Goal: Answer question/provide support

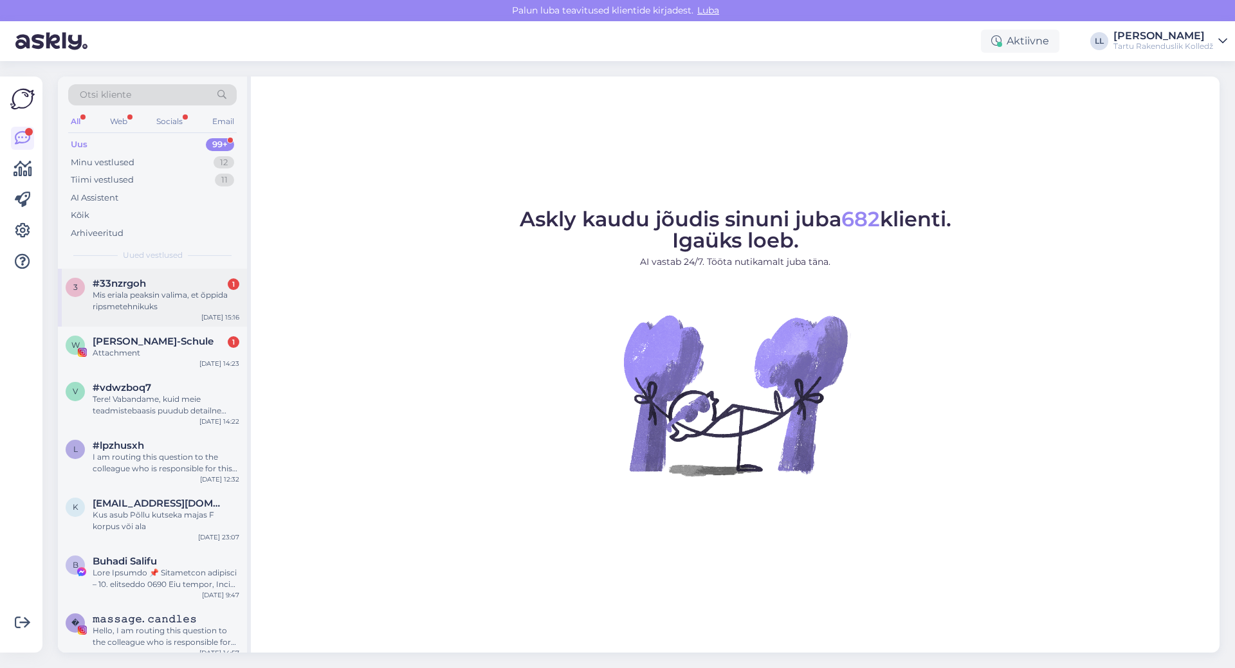
click at [202, 302] on div "Mis eriala peaksin valima, et õppida ripsmetehnikuks" at bounding box center [166, 300] width 147 height 23
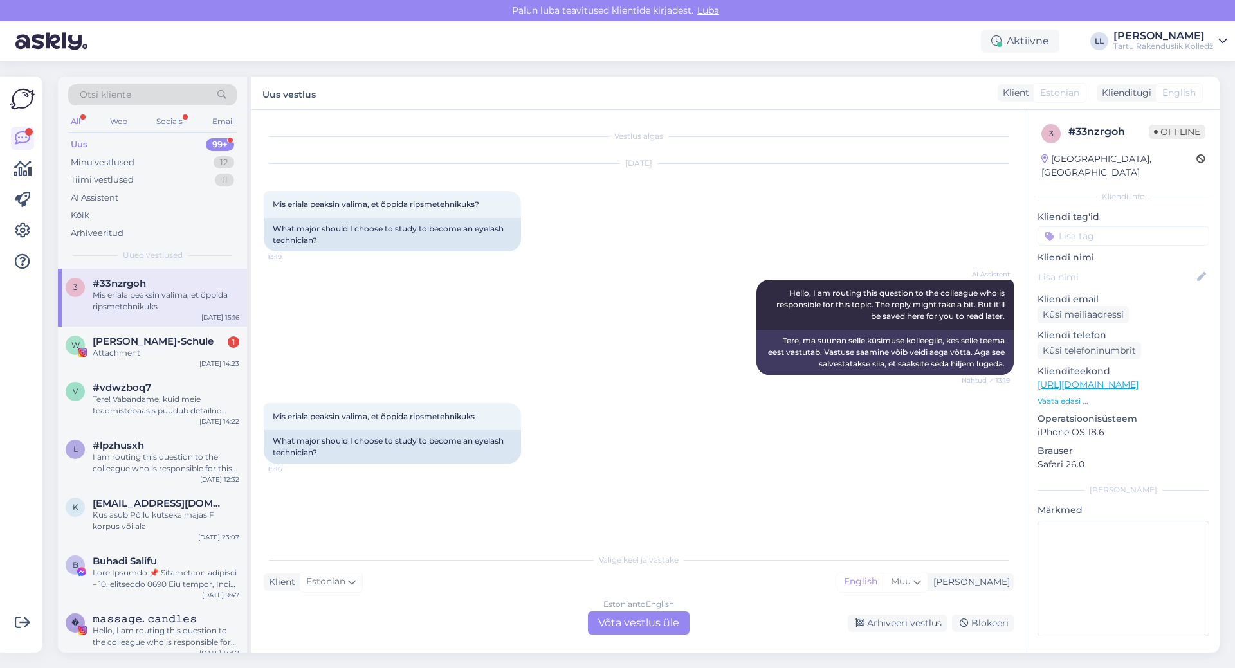
click at [659, 617] on div "Estonian to English Võta vestlus üle" at bounding box center [639, 623] width 102 height 23
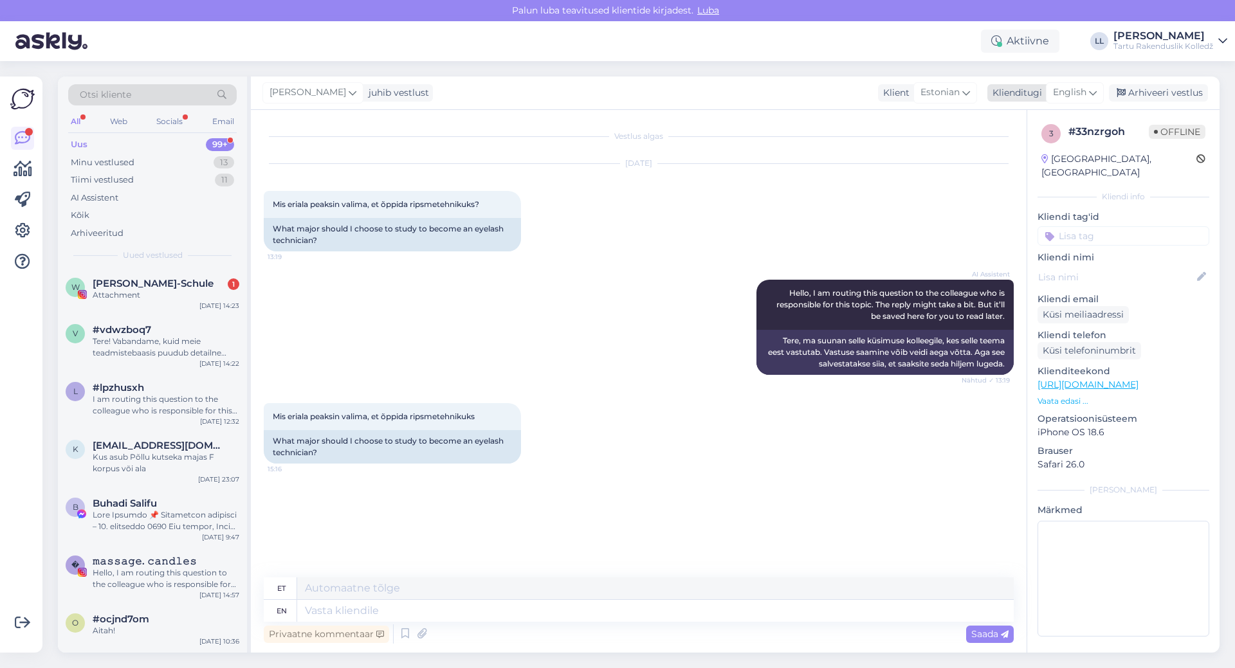
click at [1084, 88] on span "English" at bounding box center [1069, 93] width 33 height 14
type input "es"
click at [1011, 170] on link "Estonian" at bounding box center [1045, 170] width 141 height 21
click at [442, 603] on textarea at bounding box center [639, 608] width 750 height 27
click at [343, 609] on textarea "Tere! Ripsmetehnikuks saab õppida erinevatel koolitustel üle Eesti. Veendu, et …" at bounding box center [639, 601] width 750 height 42
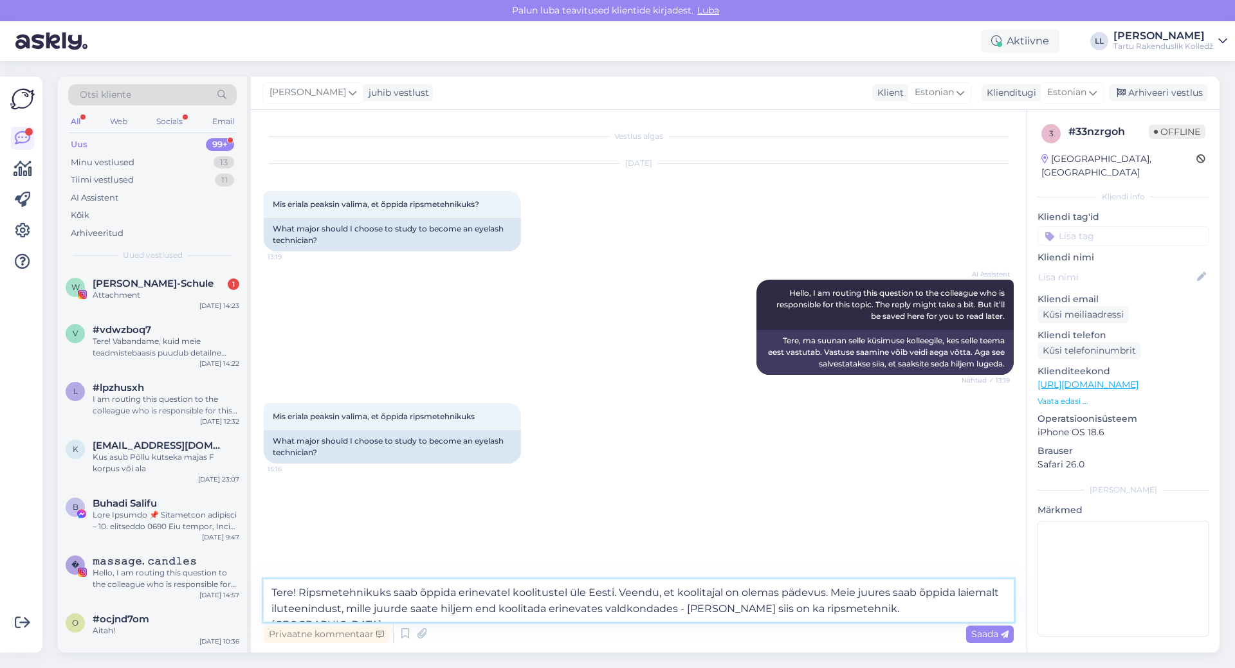
click at [915, 613] on textarea "Tere! Ripsmetehnikuks saab õppida erinevatel koolitustel üle Eesti. Veendu, et …" at bounding box center [639, 601] width 750 height 42
paste textarea "[URL][DOMAIN_NAME]"
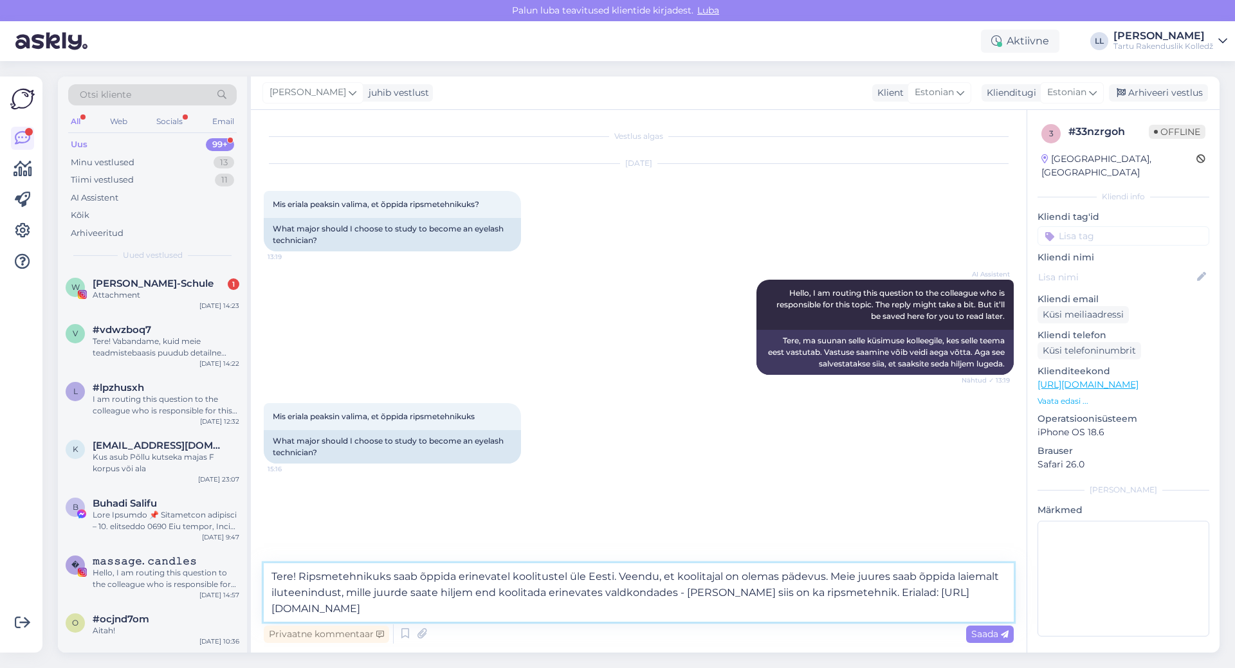
click at [466, 614] on textarea "Tere! Ripsmetehnikuks saab õppida erinevatel koolitustel üle Eesti. Veendu, et …" at bounding box center [639, 592] width 750 height 59
click at [616, 580] on textarea "Tere! Ripsmetehnikuks saab õppida erinevatel koolitustel üle Eesti. Veendu, et …" at bounding box center [639, 592] width 750 height 59
click at [703, 613] on textarea "Tere! Ripsmetehnikuks saab õppida erinevatel koolitustel üle Eesti, meie sellis…" at bounding box center [639, 592] width 750 height 59
type textarea "Tere! Ripsmetehnikuks saab õppida erinevatel koolitustel üle Eesti, meie sellis…"
click at [981, 628] on div "Saada" at bounding box center [990, 634] width 48 height 17
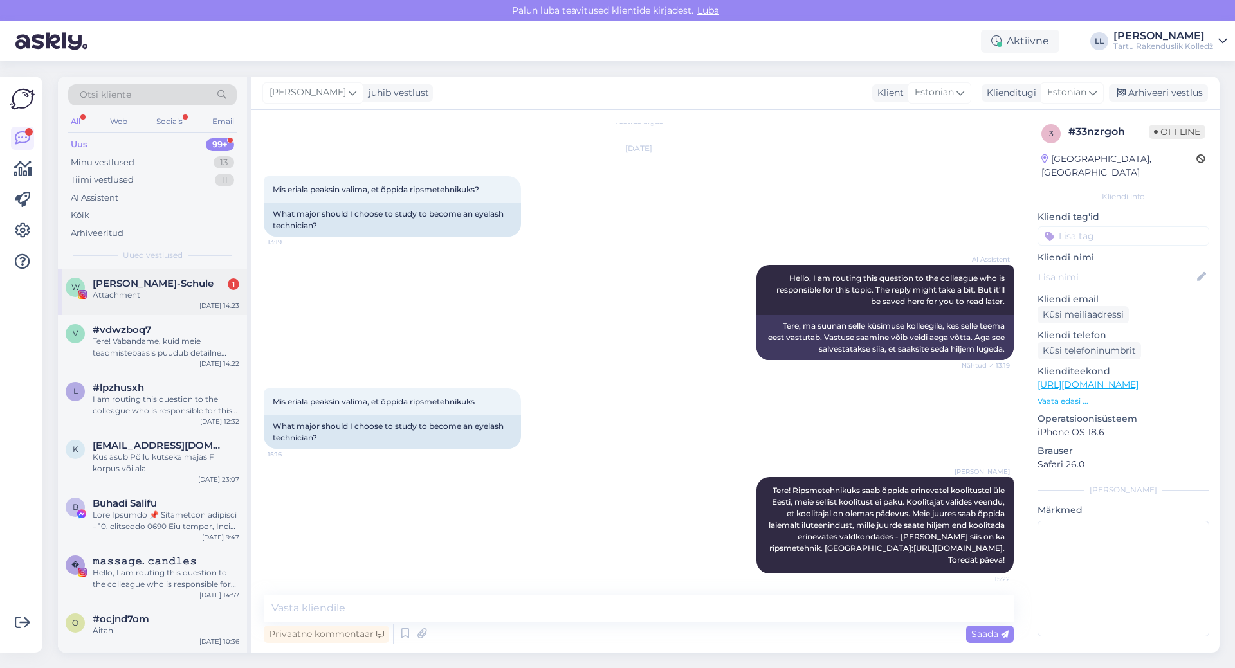
scroll to position [19, 0]
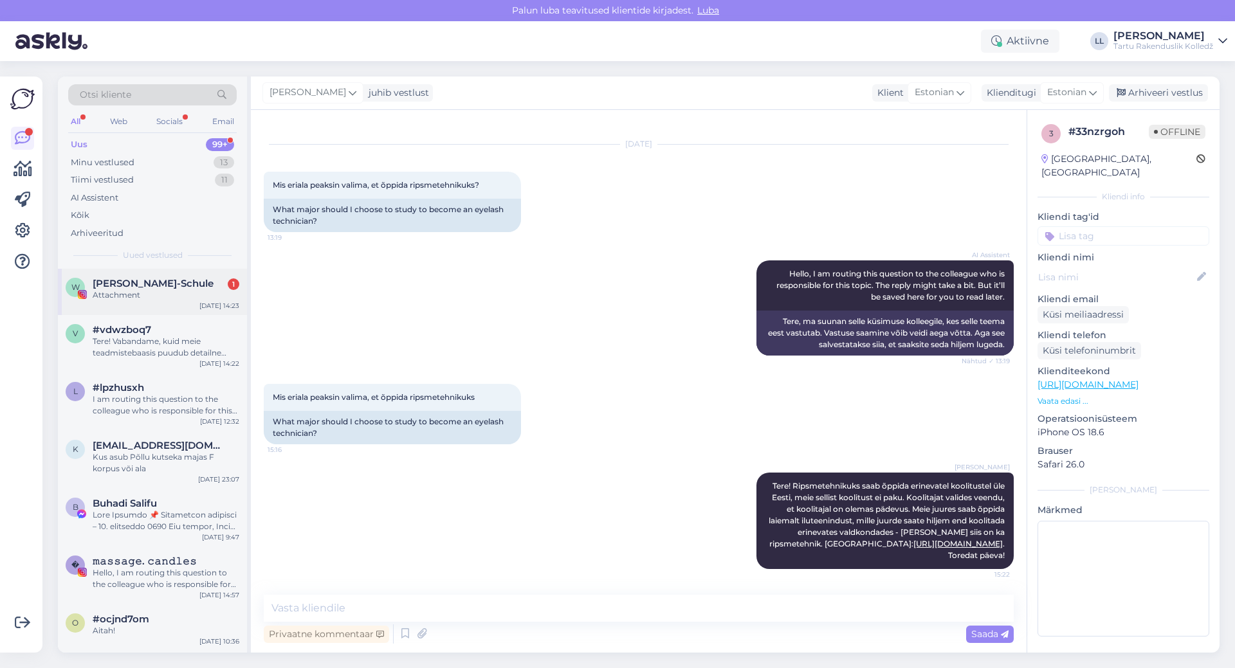
click at [158, 294] on div "Attachment" at bounding box center [166, 295] width 147 height 12
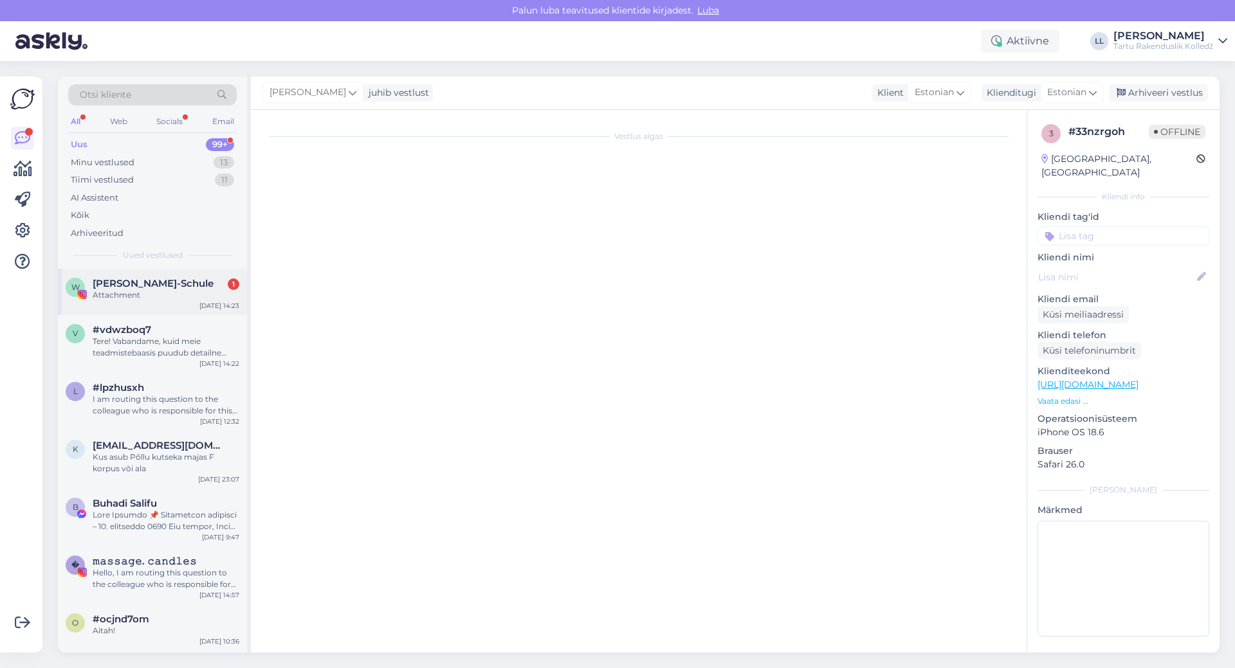
scroll to position [0, 0]
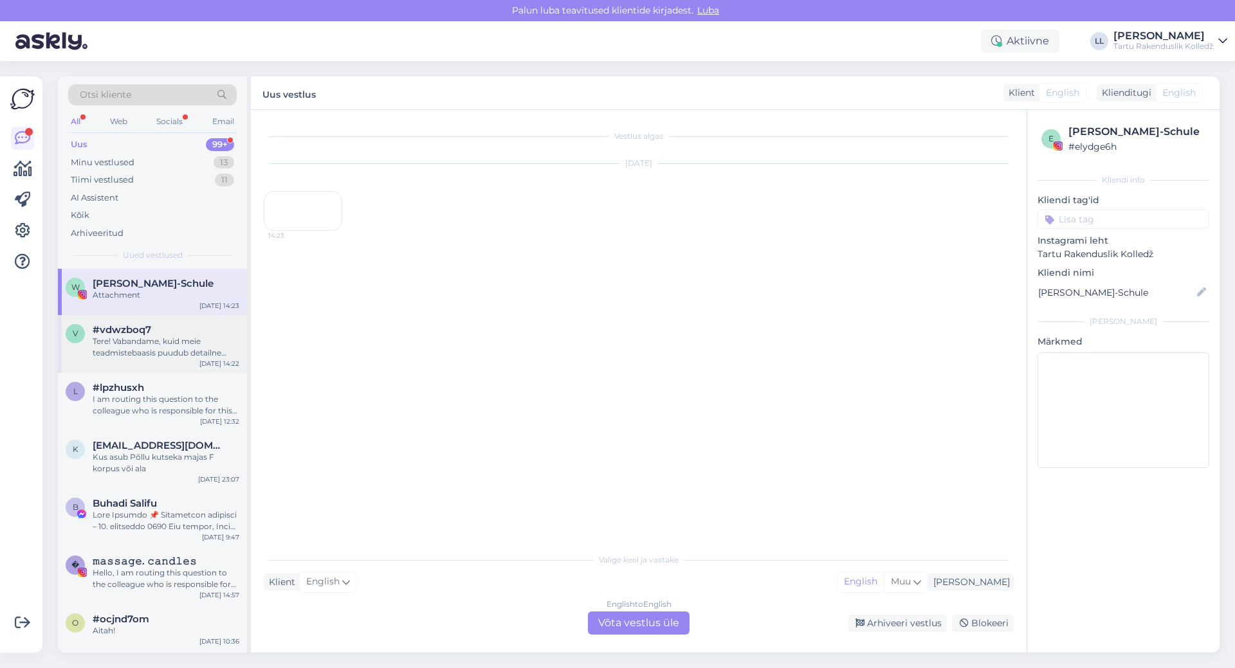
click at [156, 343] on div "Tere! Vabandame, kuid meie teadmistebaasis puudub detailne informatsioon "Taris…" at bounding box center [166, 347] width 147 height 23
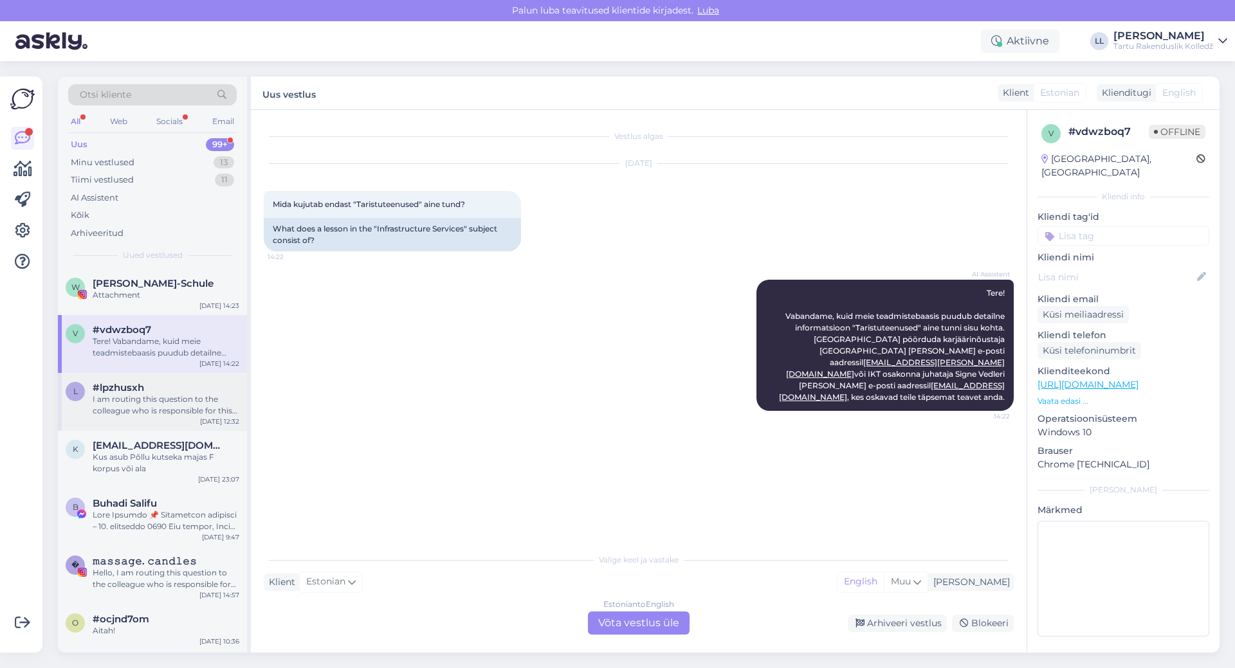
click at [130, 397] on div "I am routing this question to the colleague who is responsible for this topic. …" at bounding box center [166, 405] width 147 height 23
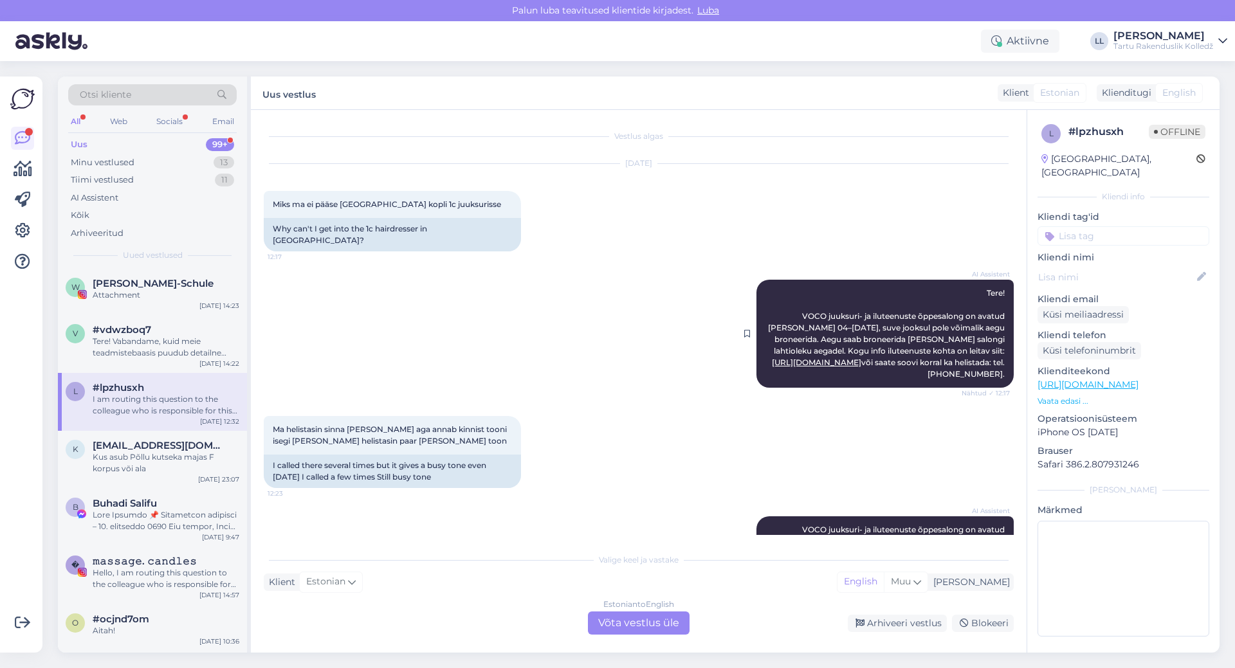
click at [861, 358] on link "[URL][DOMAIN_NAME]" at bounding box center [816, 363] width 89 height 10
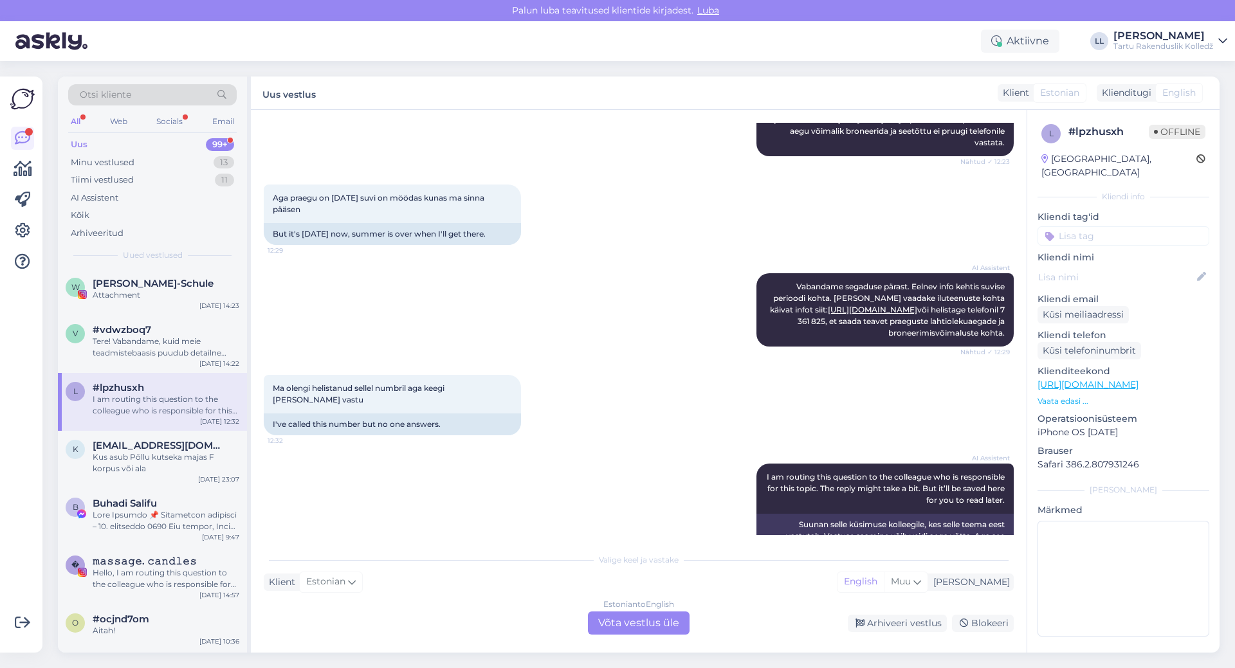
scroll to position [448, 0]
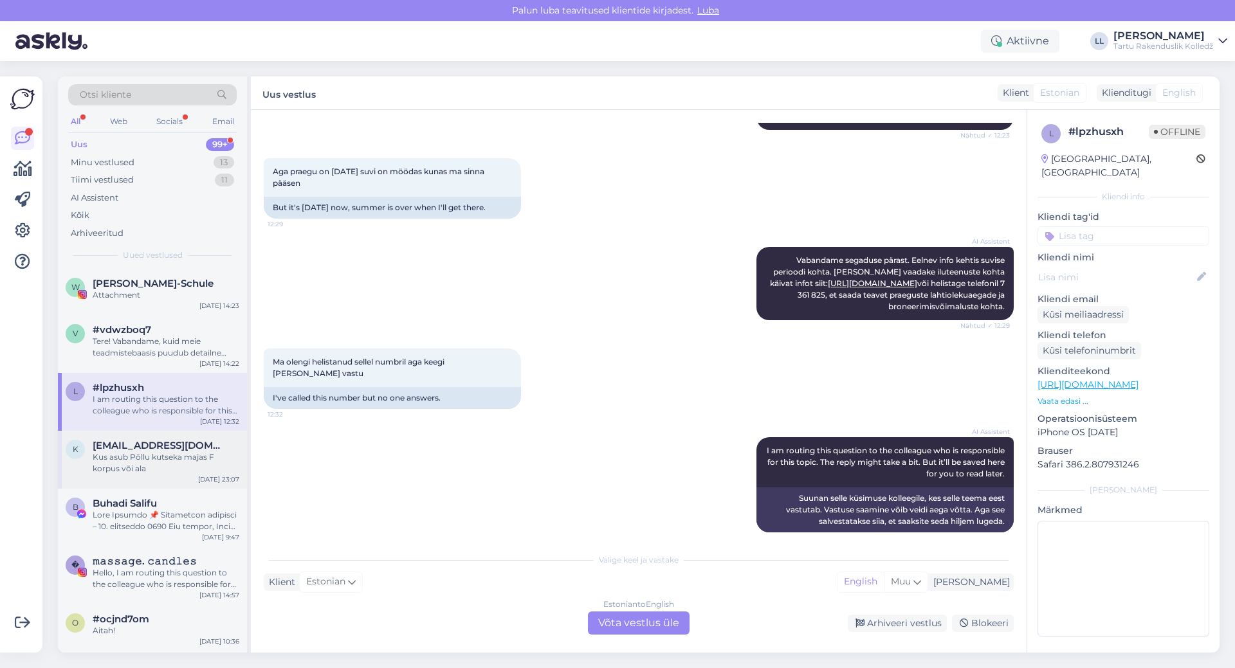
click at [161, 450] on span "[EMAIL_ADDRESS][DOMAIN_NAME]" at bounding box center [160, 446] width 134 height 12
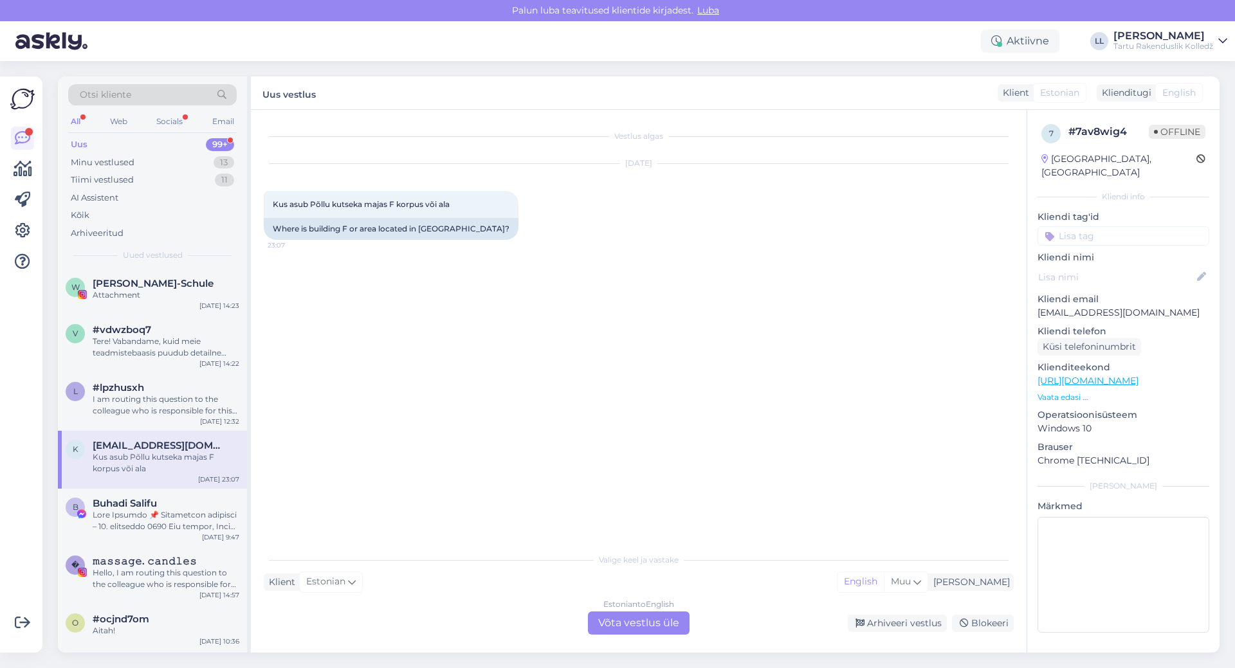
scroll to position [0, 0]
click at [170, 528] on div at bounding box center [166, 520] width 147 height 23
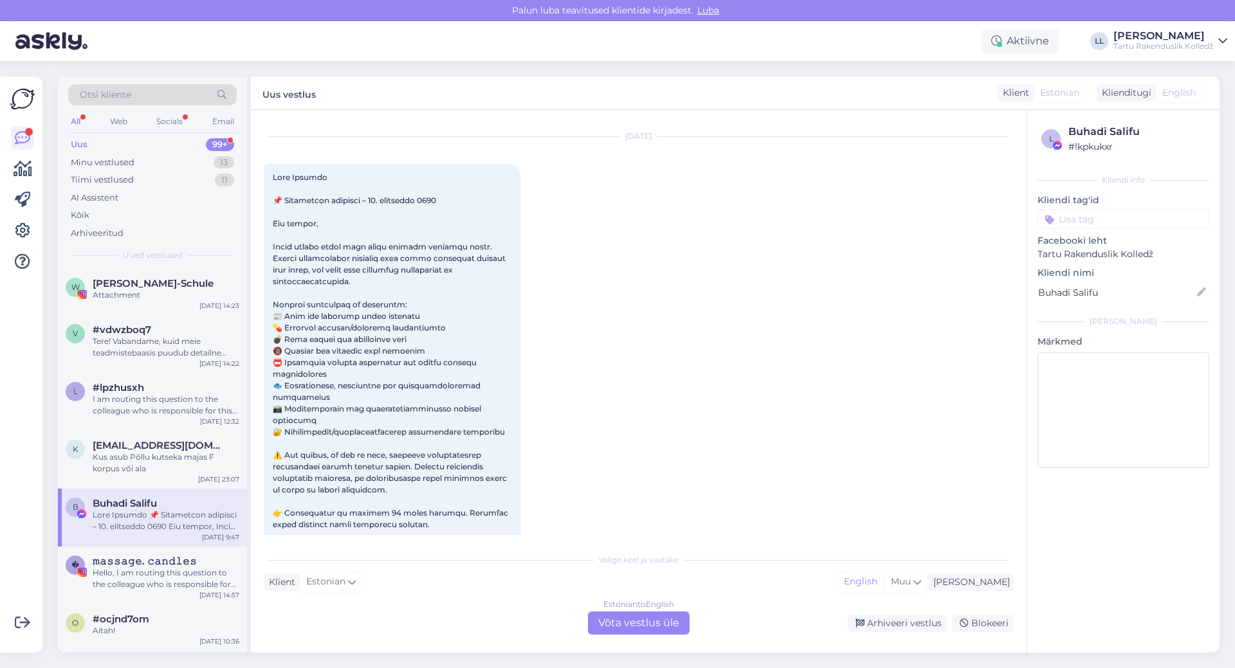
click at [73, 114] on div "All" at bounding box center [75, 121] width 15 height 17
drag, startPoint x: 157, startPoint y: 120, endPoint x: 174, endPoint y: 121, distance: 17.4
click at [158, 120] on div "Socials" at bounding box center [170, 121] width 32 height 17
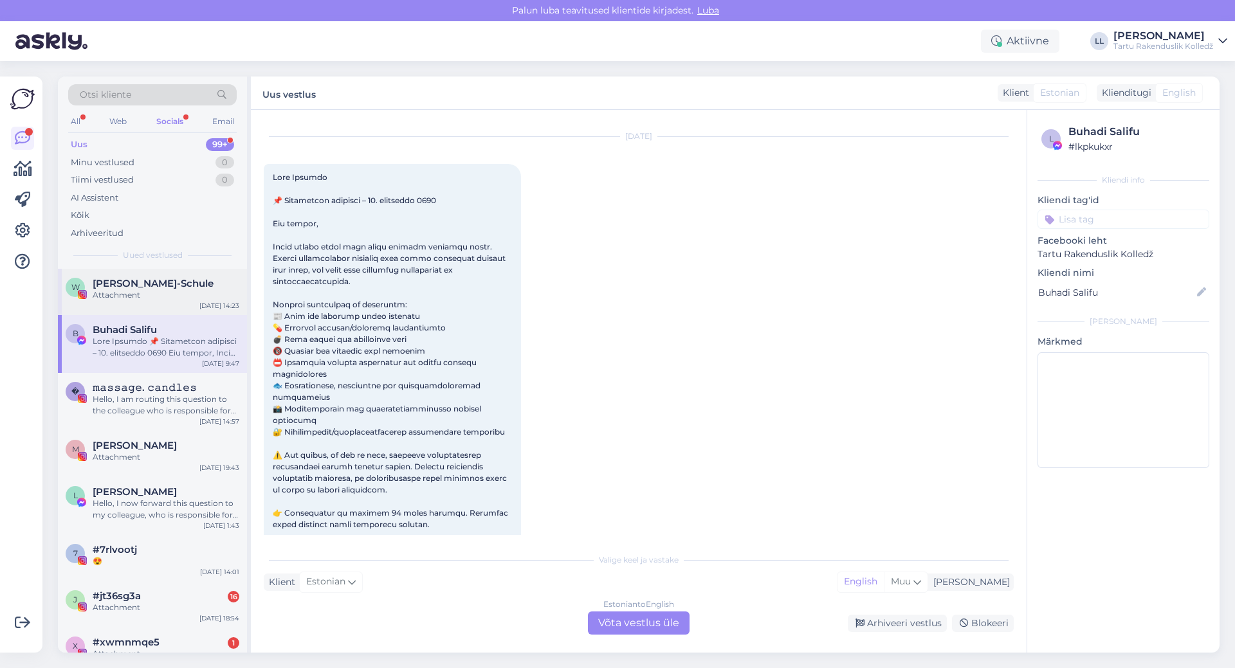
click at [158, 299] on div "Attachment" at bounding box center [166, 295] width 147 height 12
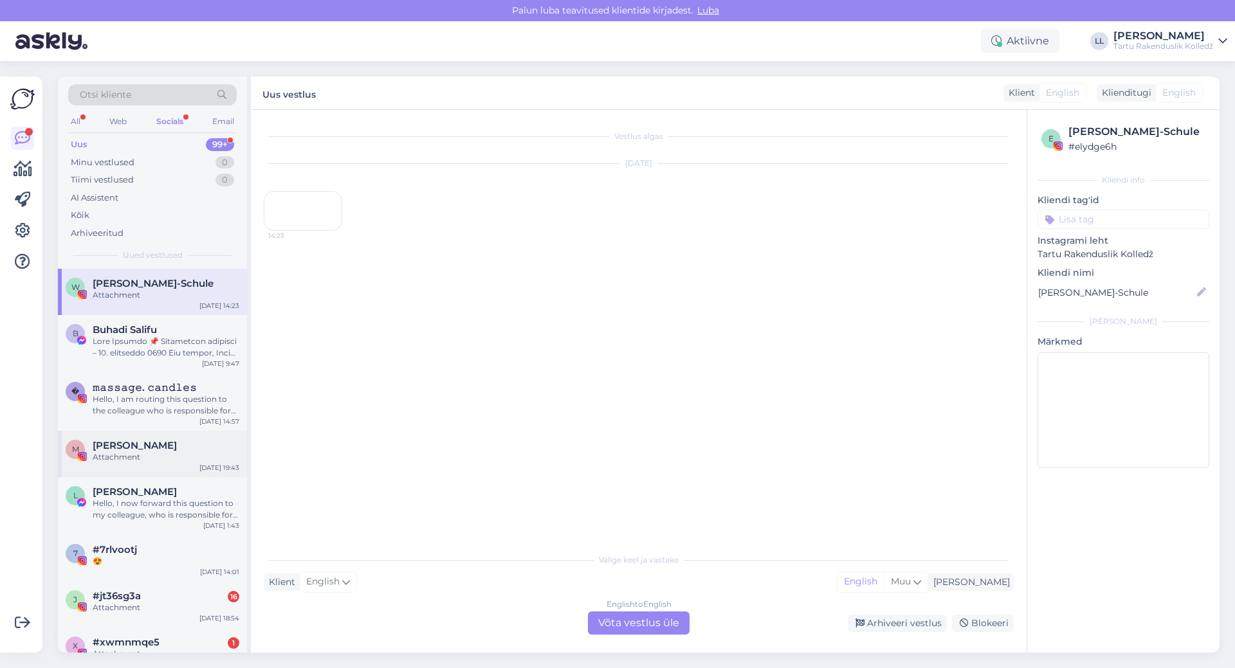
click at [151, 470] on div "M [PERSON_NAME] Attachment [DATE] 19:43" at bounding box center [152, 454] width 189 height 46
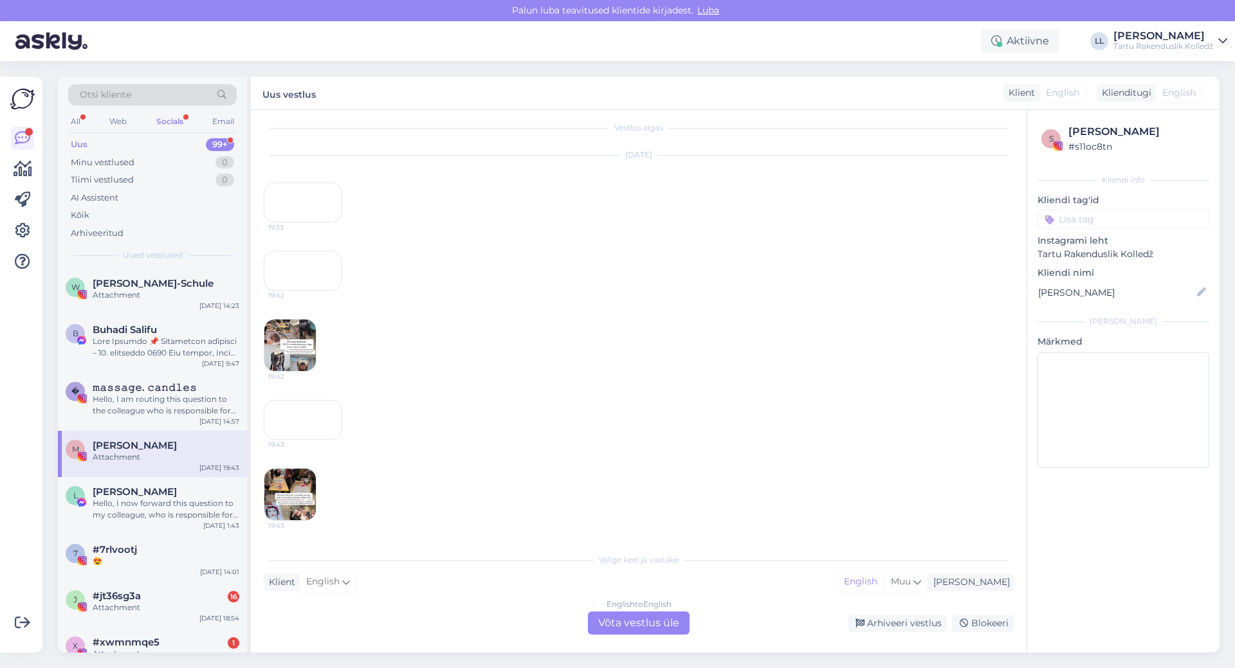
scroll to position [124, 0]
click at [111, 119] on div "Web" at bounding box center [118, 121] width 23 height 17
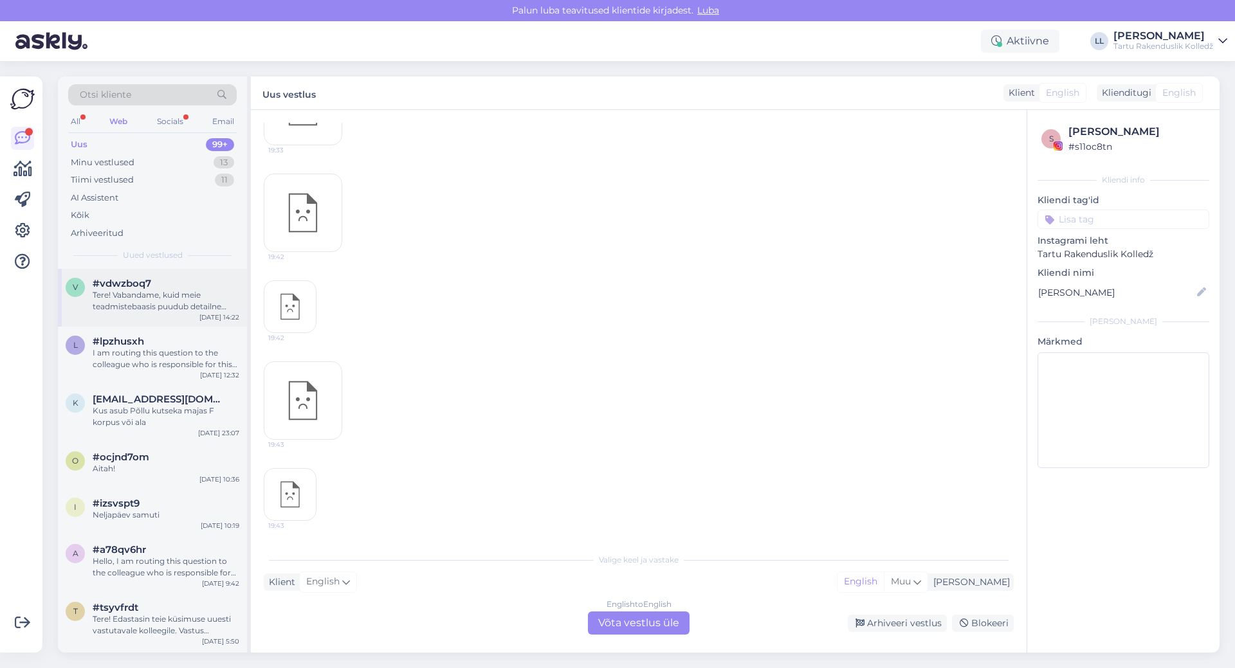
click at [192, 282] on div "#vdwzboq7" at bounding box center [166, 284] width 147 height 12
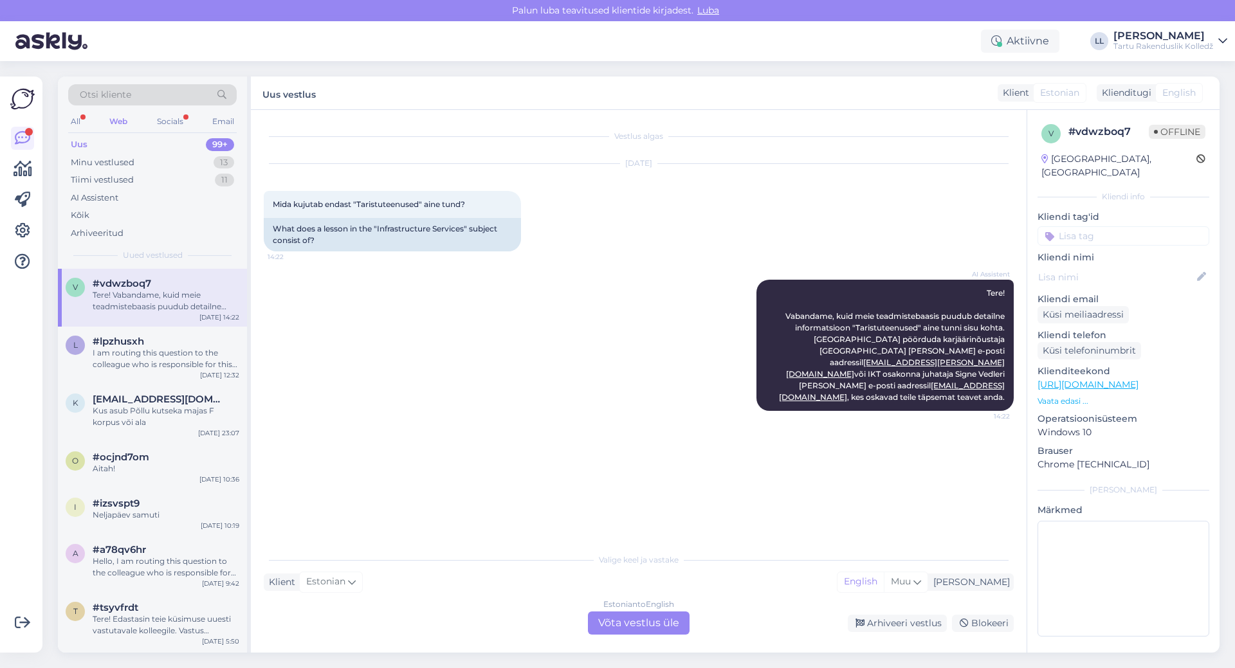
click at [1068, 396] on p "Vaata edasi ..." at bounding box center [1123, 402] width 172 height 12
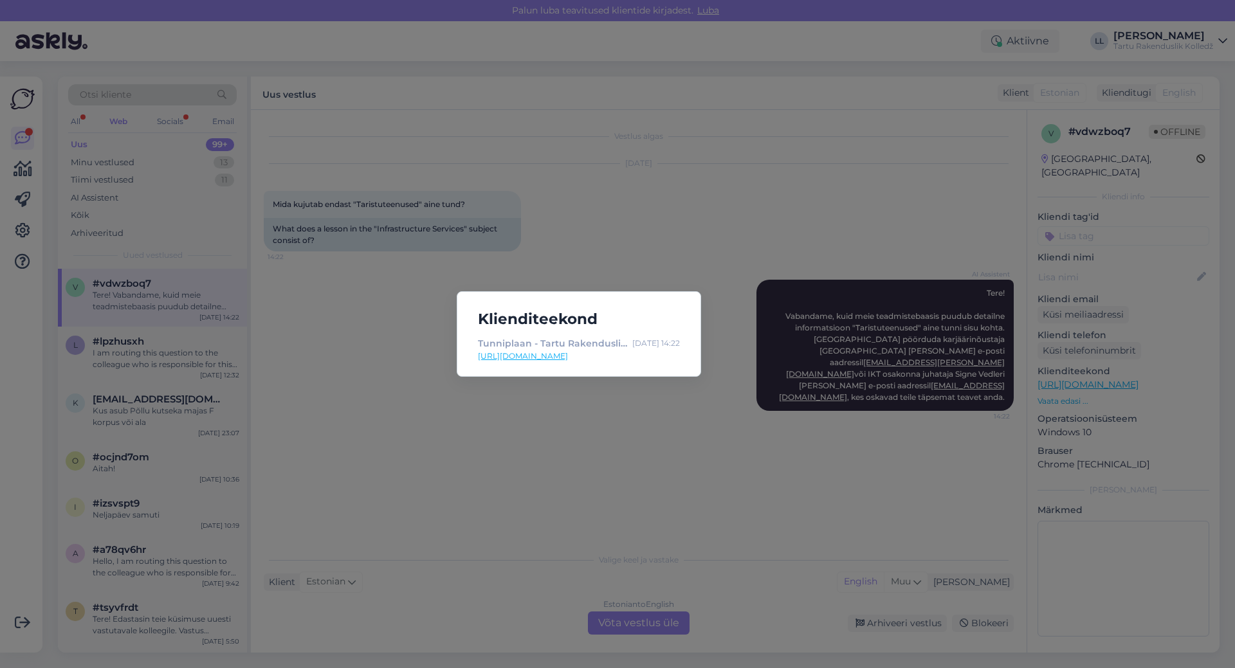
click at [602, 356] on link "[URL][DOMAIN_NAME]" at bounding box center [579, 357] width 202 height 12
click at [579, 402] on div "Klienditeekond Tunniplaan - Tartu Rakenduslik Kolledž [DATE] 14:22 [URL][DOMAIN…" at bounding box center [617, 334] width 1235 height 668
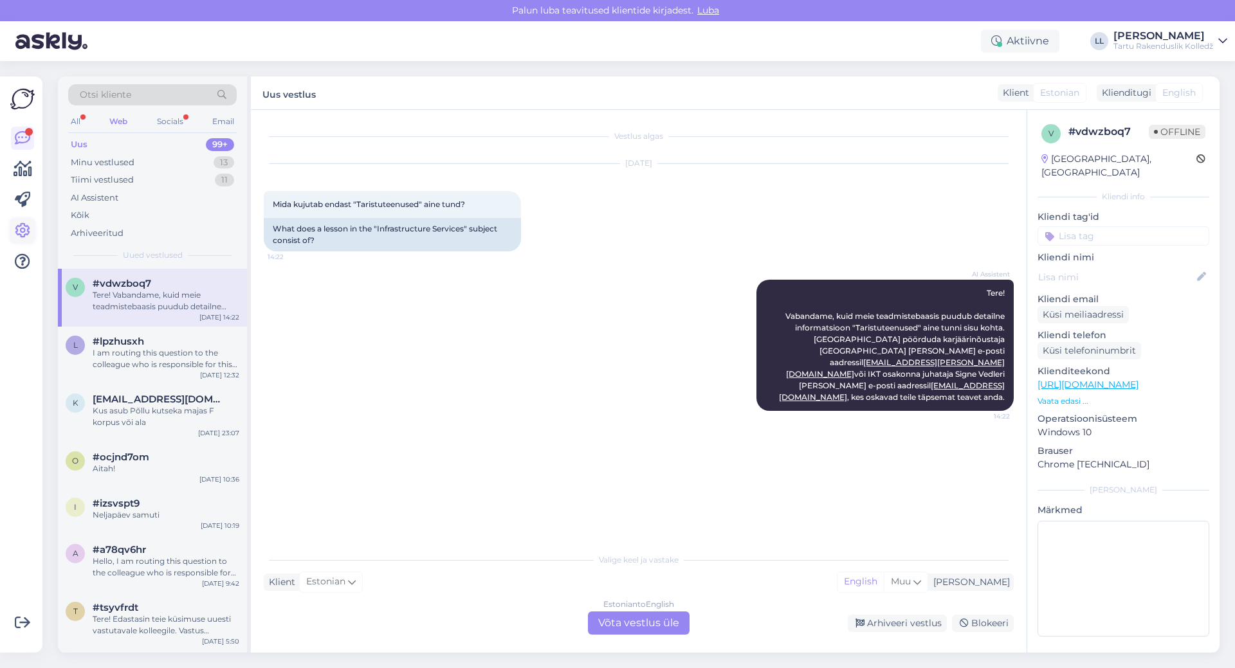
click at [12, 232] on link at bounding box center [22, 230] width 23 height 23
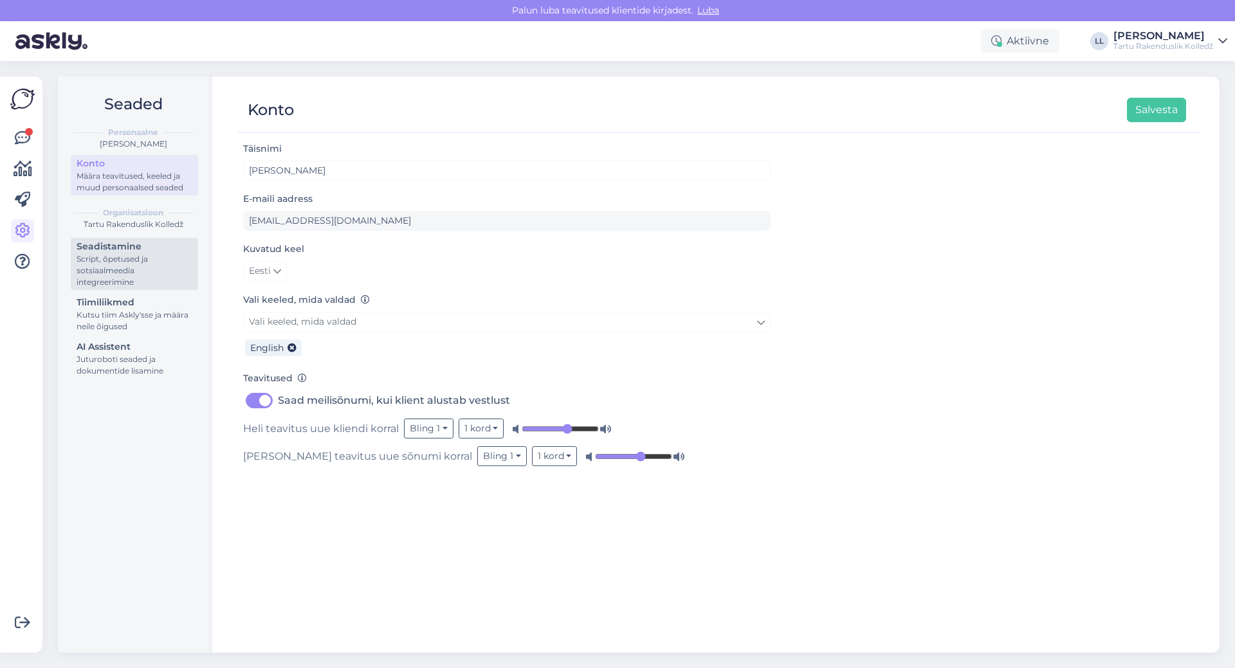
click at [151, 261] on div "Script, õpetused ja sotsiaalmeedia integreerimine" at bounding box center [135, 270] width 116 height 35
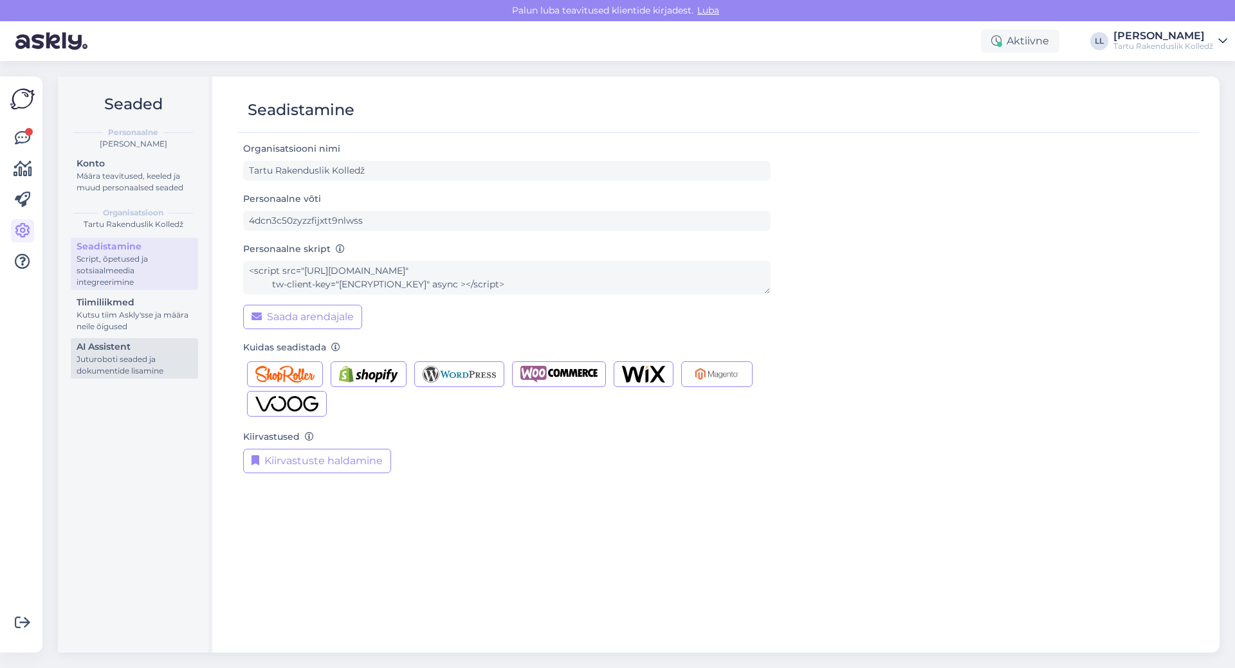
click at [123, 349] on div "AI Assistent" at bounding box center [135, 347] width 116 height 14
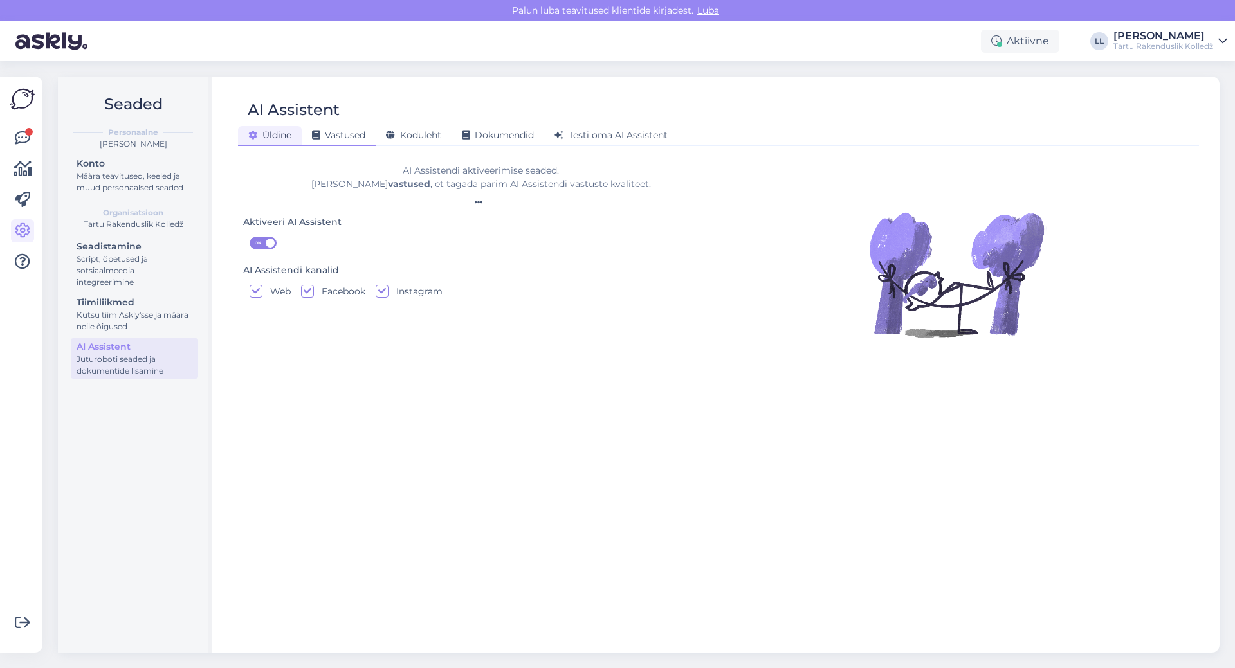
click at [356, 141] on div "Vastused" at bounding box center [339, 136] width 74 height 20
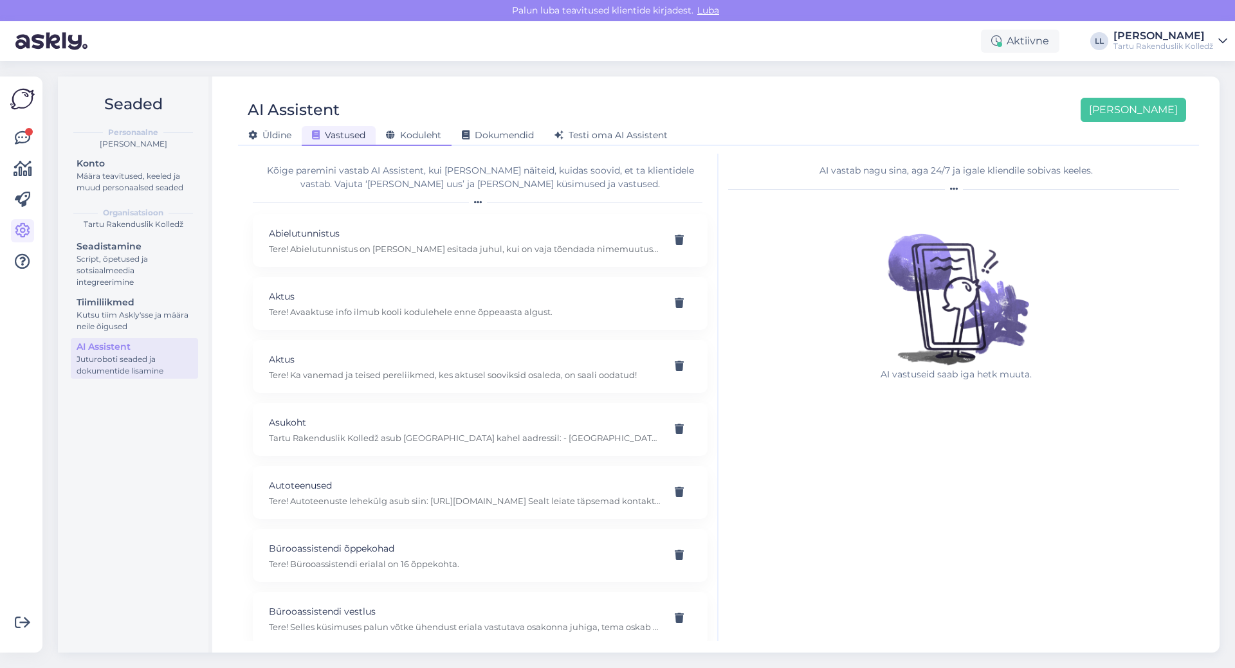
click at [417, 134] on span "Koduleht" at bounding box center [413, 135] width 55 height 12
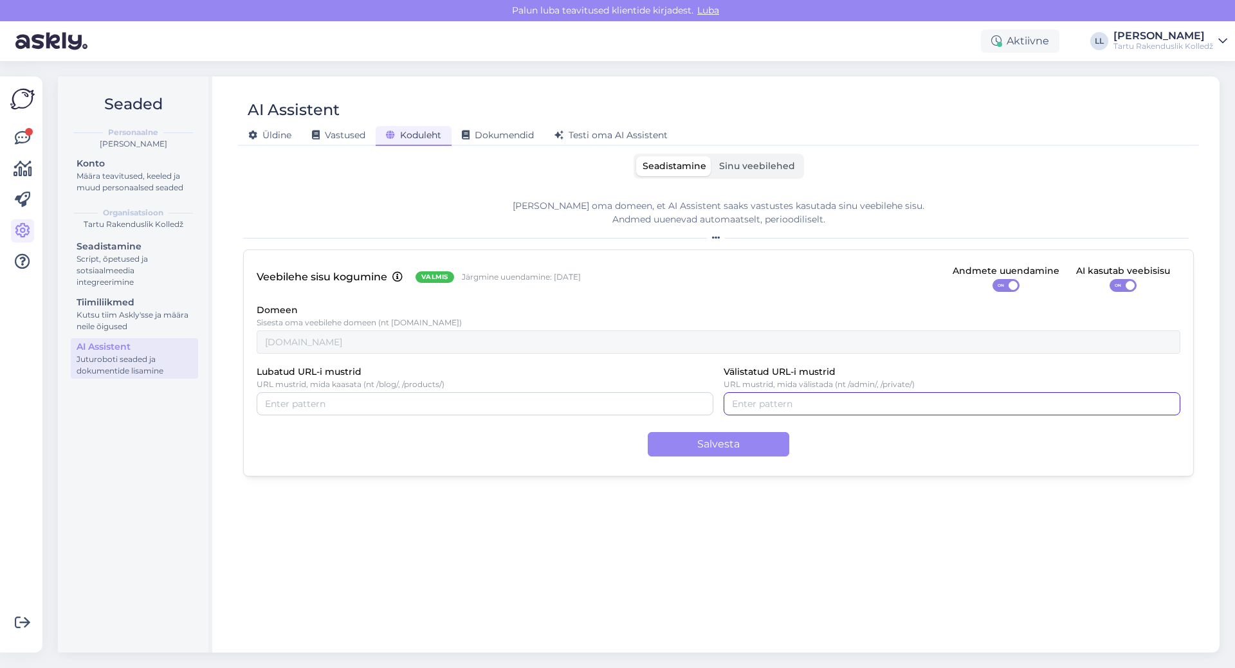
click at [817, 405] on input "Välistatud URL-i mustrid" at bounding box center [952, 404] width 440 height 14
click at [750, 169] on span "Sinu veebilehed" at bounding box center [757, 166] width 76 height 12
click at [713, 156] on input "Sinu veebilehed" at bounding box center [713, 156] width 0 height 0
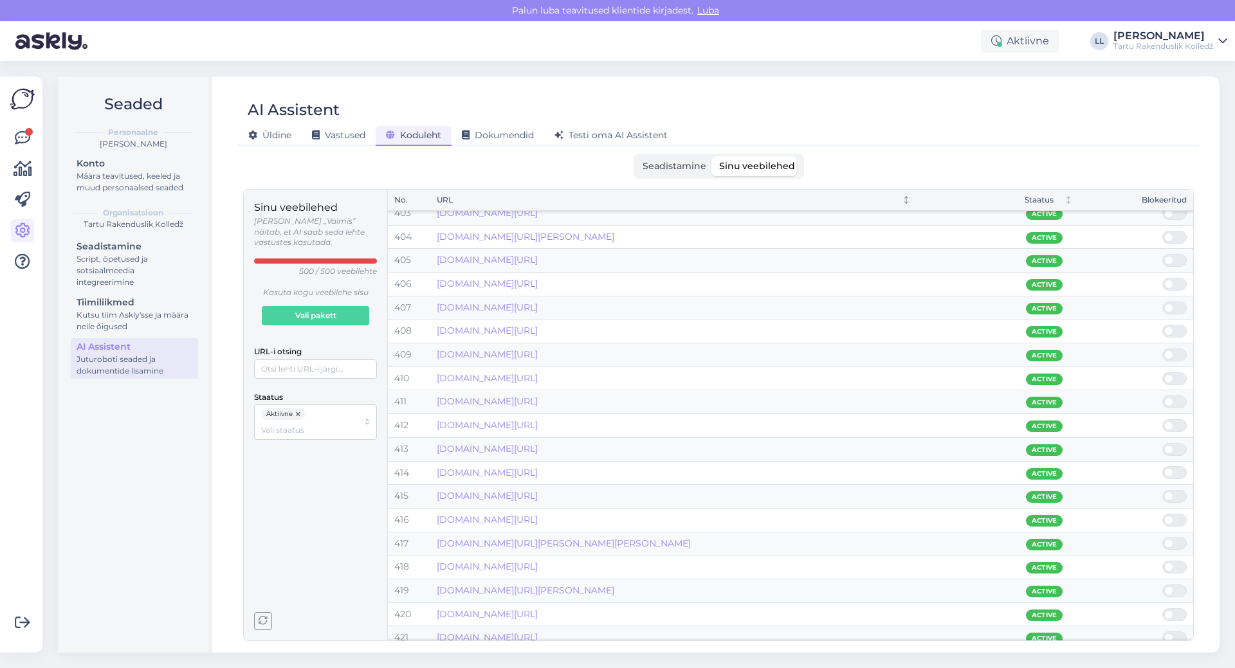
scroll to position [9331, 0]
click at [664, 176] on label "Seadistamine" at bounding box center [674, 166] width 77 height 20
click at [636, 156] on input "Seadistamine" at bounding box center [636, 156] width 0 height 0
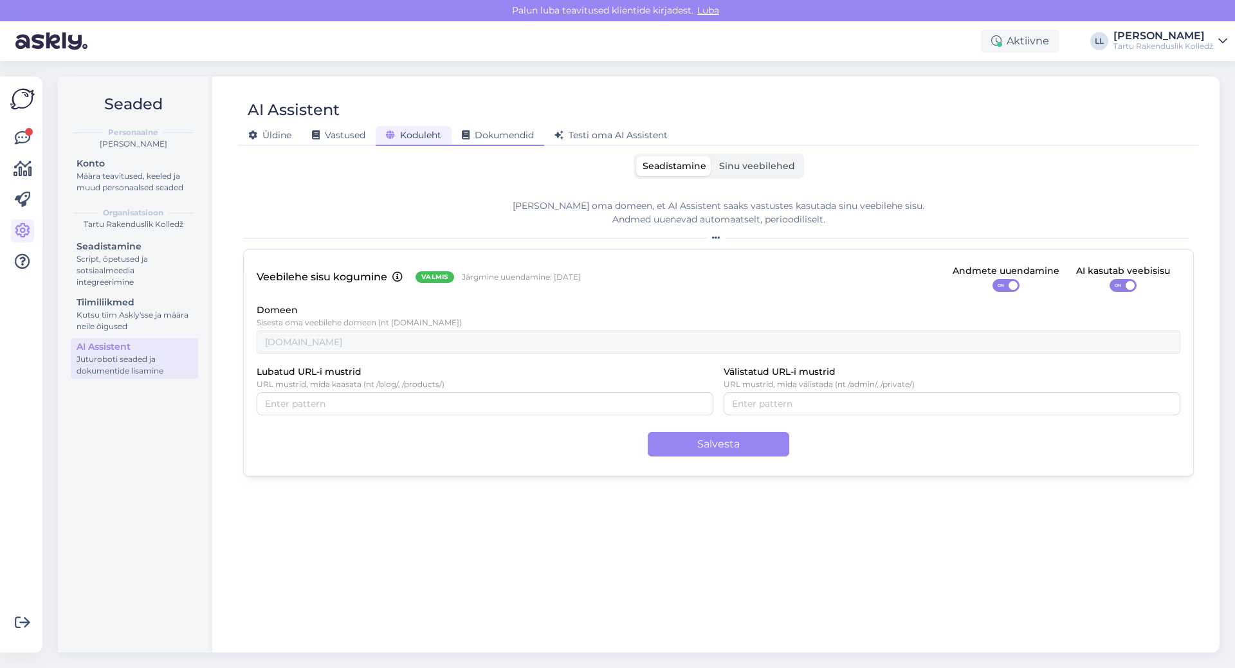
click at [503, 126] on div "Dokumendid" at bounding box center [498, 136] width 93 height 20
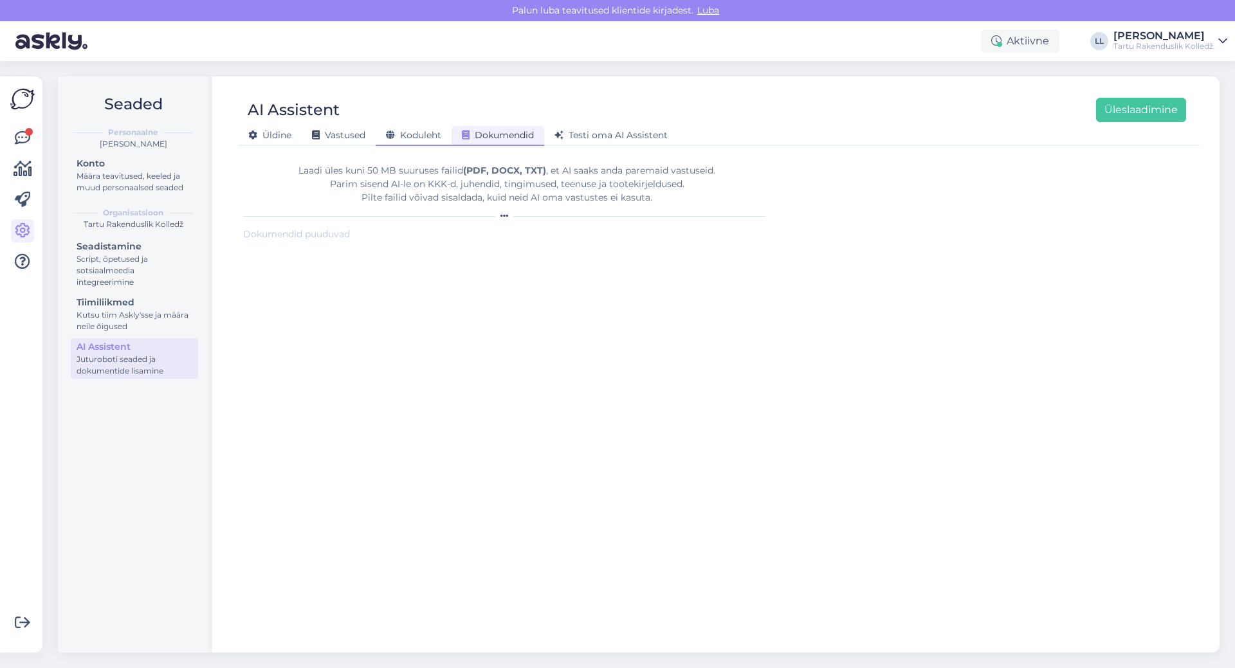
click at [415, 136] on span "Koduleht" at bounding box center [413, 135] width 55 height 12
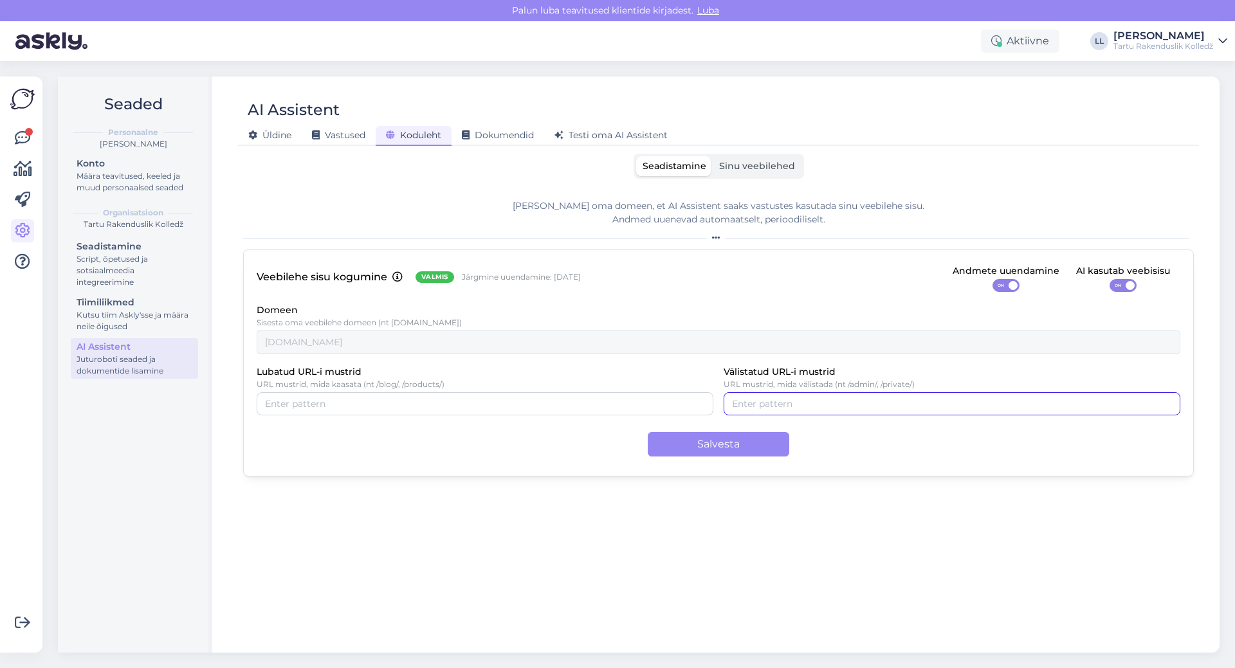
click at [791, 403] on input "Välistatud URL-i mustrid" at bounding box center [952, 404] width 440 height 14
paste input "a"
type input "arhiiv"
type input "khk"
click at [765, 450] on button "Salvesta" at bounding box center [718, 444] width 141 height 24
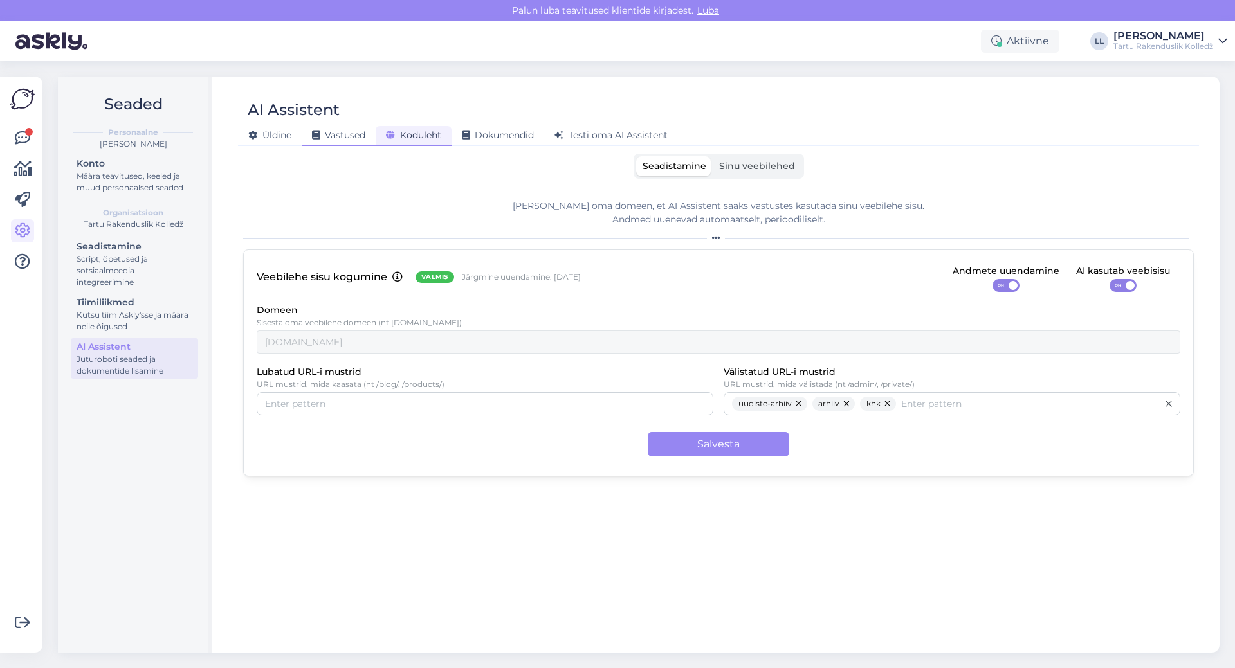
click at [334, 132] on span "Vastused" at bounding box center [338, 135] width 53 height 12
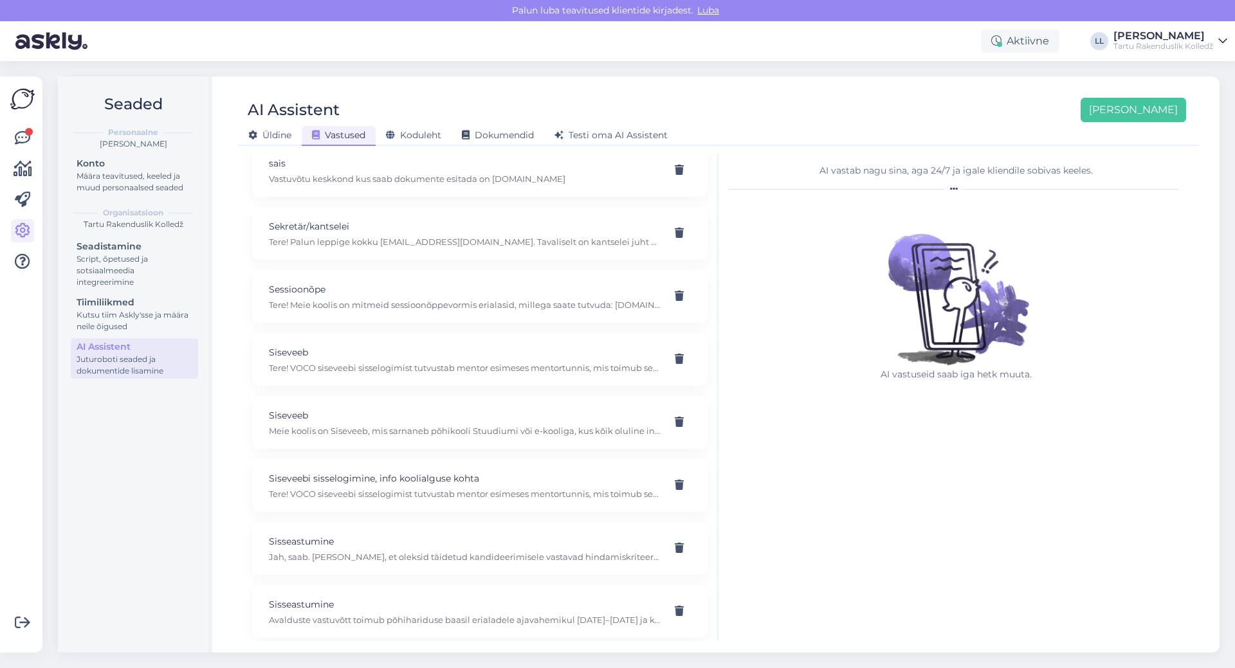
scroll to position [5403, 0]
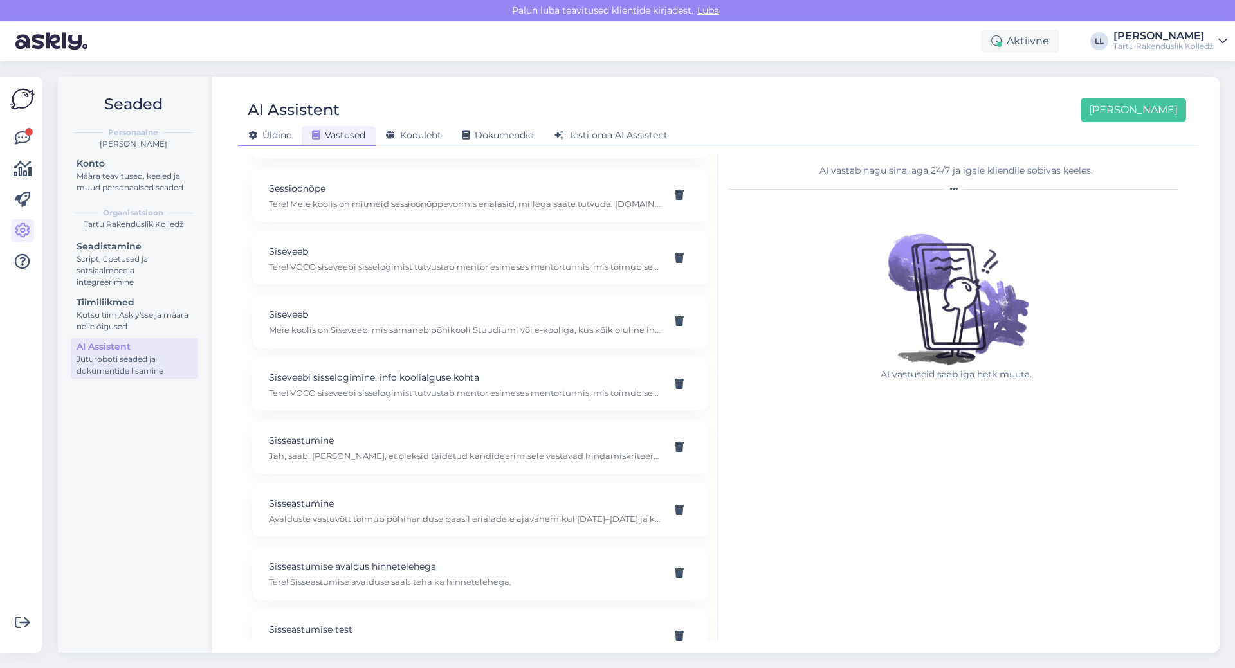
click at [269, 129] on span "Üldine" at bounding box center [269, 135] width 43 height 12
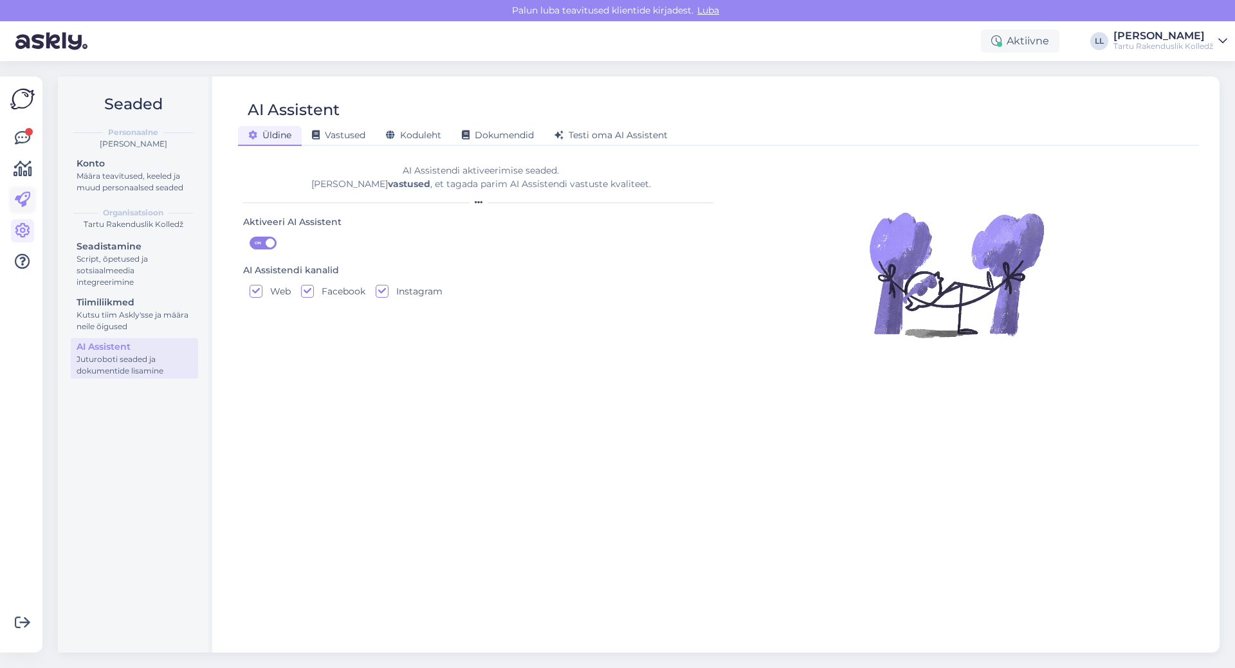
click at [22, 194] on icon at bounding box center [22, 199] width 15 height 15
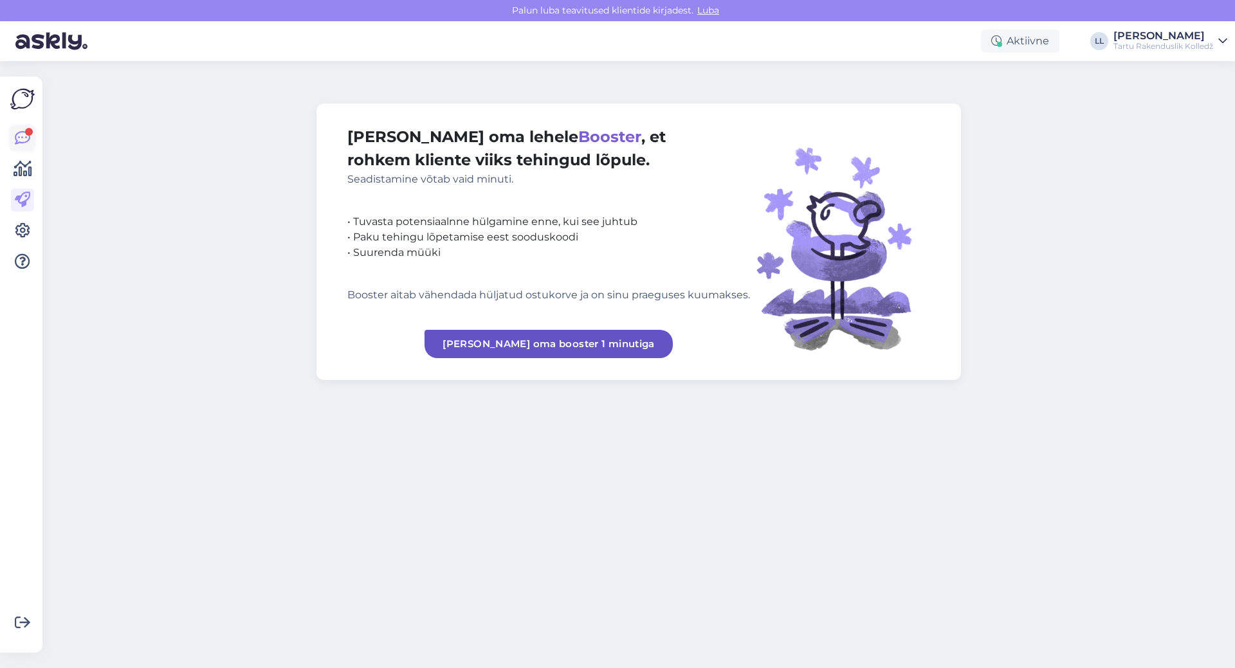
click at [28, 138] on icon at bounding box center [22, 138] width 15 height 15
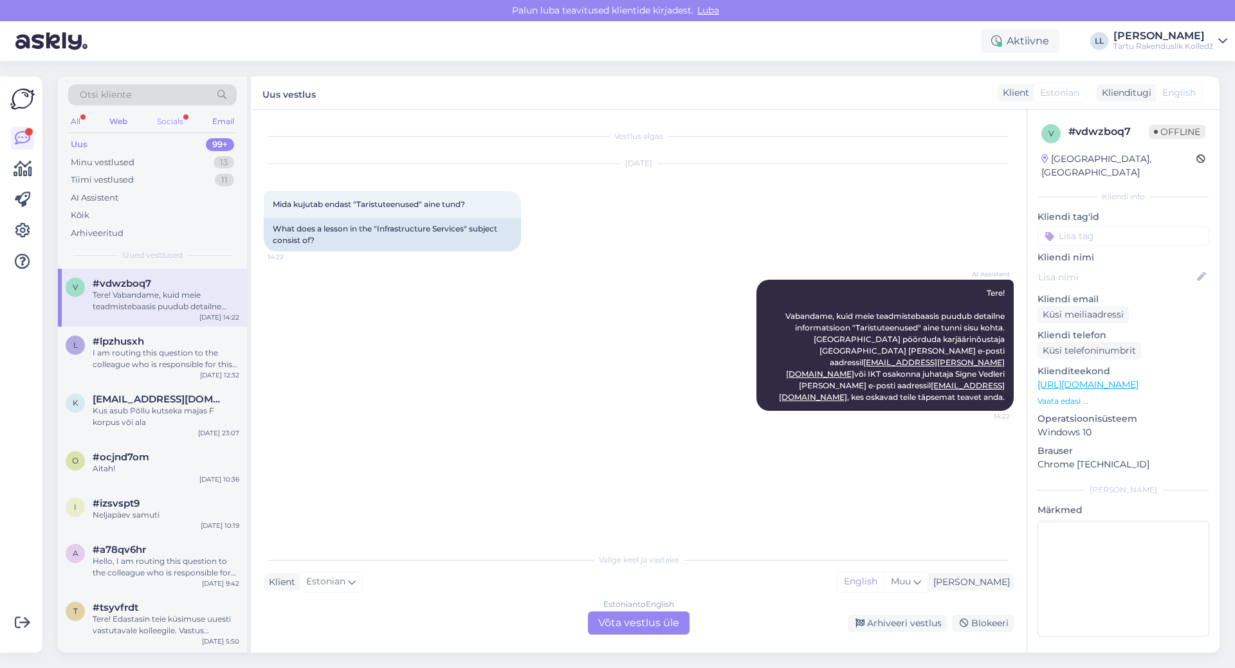
click at [168, 113] on div "Socials" at bounding box center [170, 121] width 32 height 17
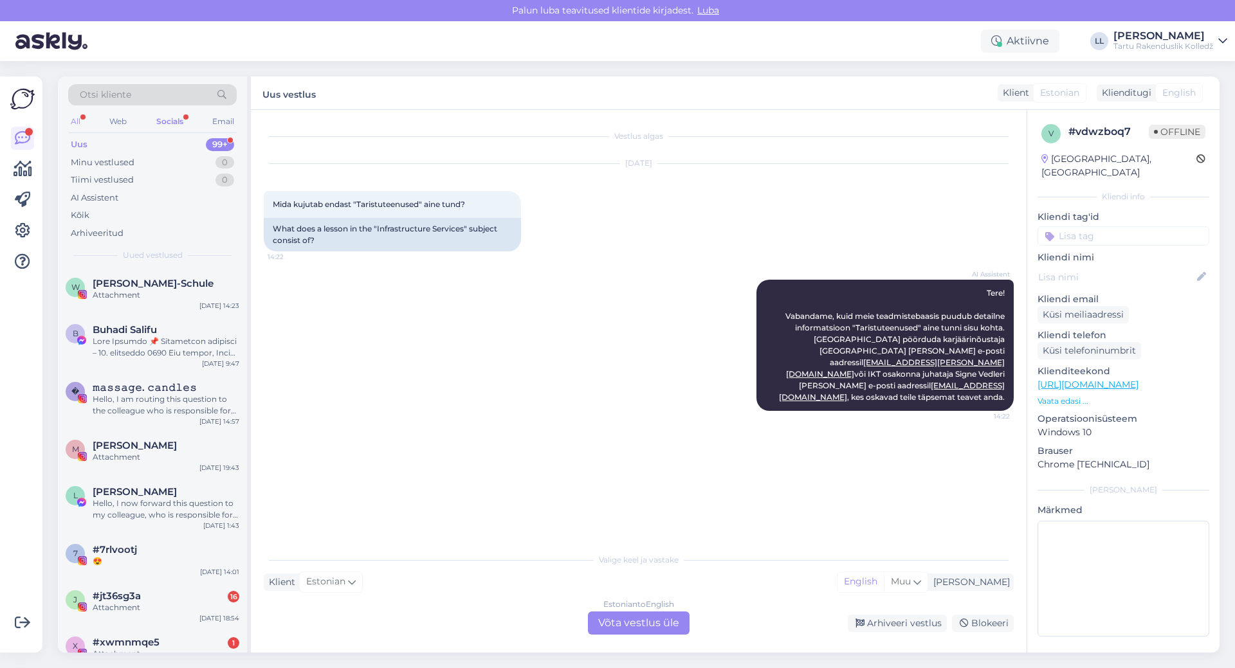
click at [79, 127] on div "All" at bounding box center [75, 121] width 15 height 17
